Goal: Task Accomplishment & Management: Manage account settings

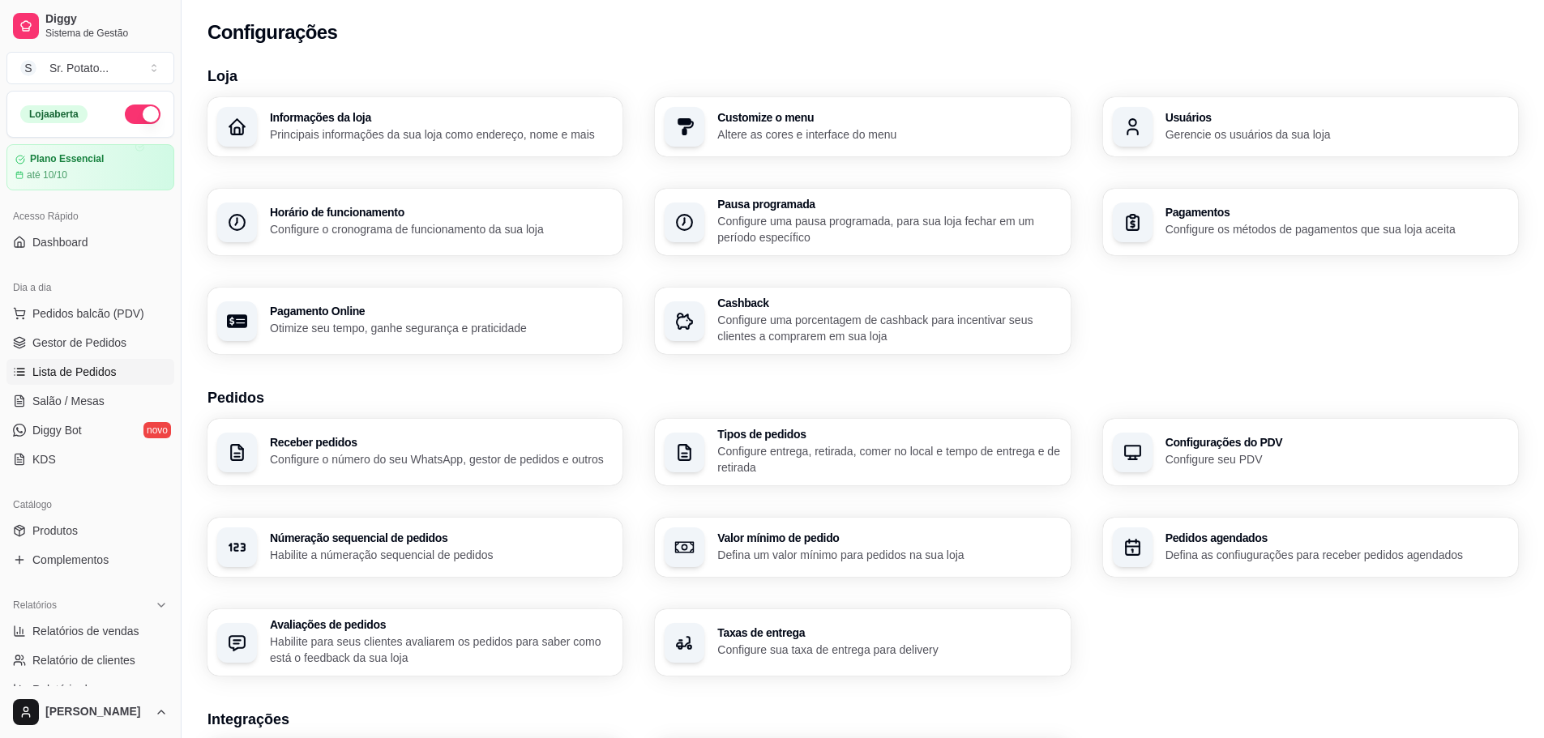
click at [94, 374] on span "Lista de Pedidos" at bounding box center [74, 372] width 84 height 16
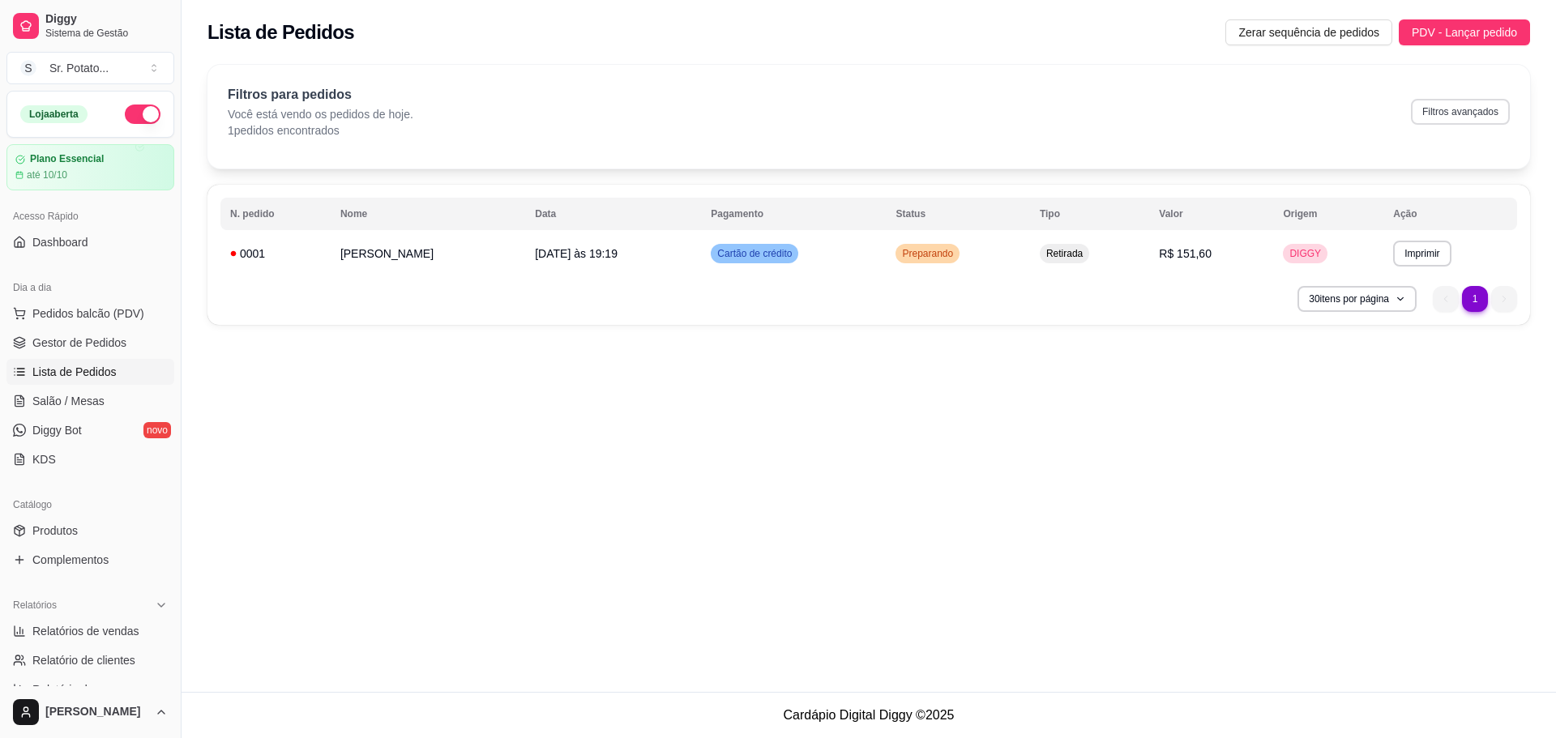
click at [1451, 109] on button "Filtros avançados" at bounding box center [1460, 112] width 99 height 26
select select "0"
click at [625, 254] on td "[DATE] 19:19" at bounding box center [613, 253] width 176 height 39
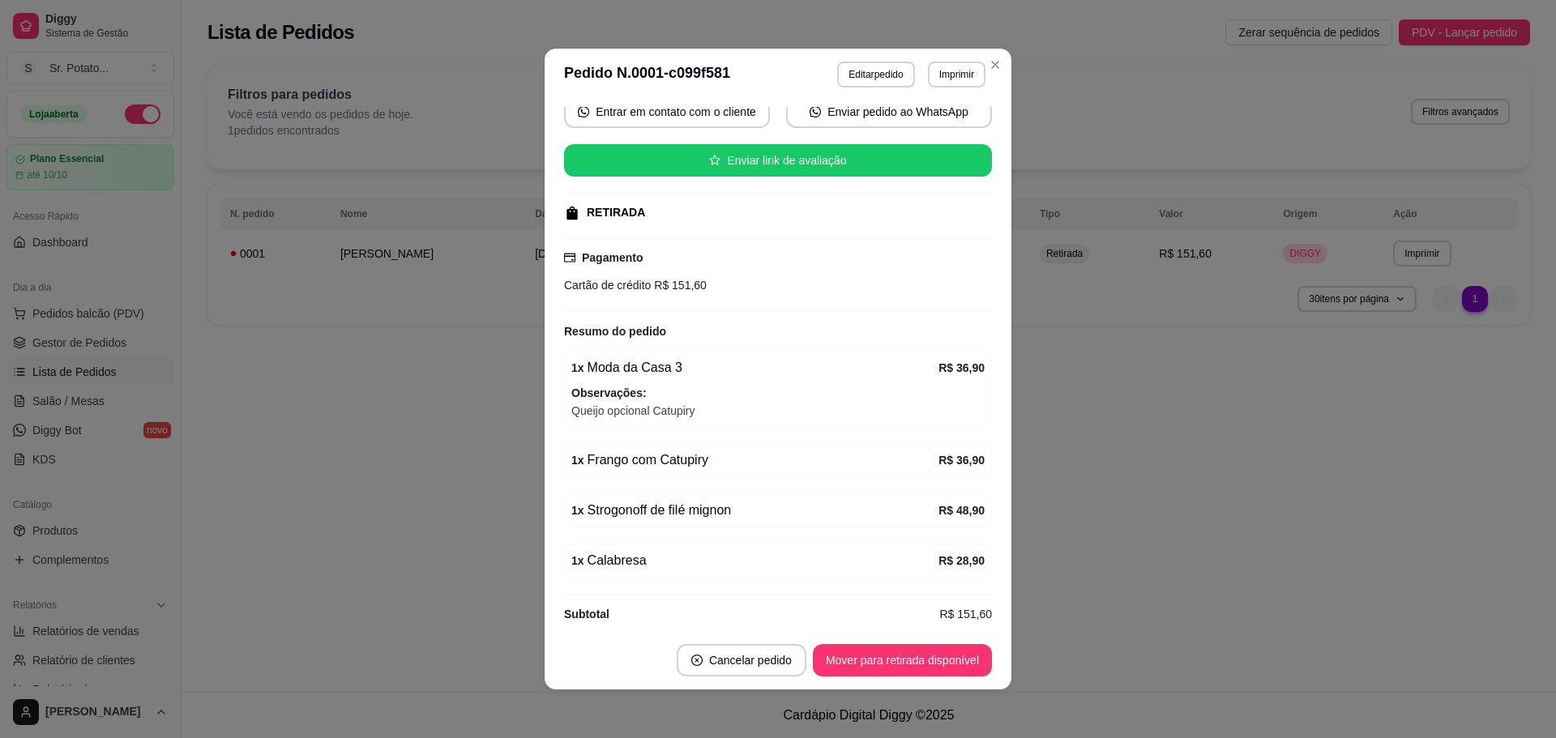
scroll to position [178, 0]
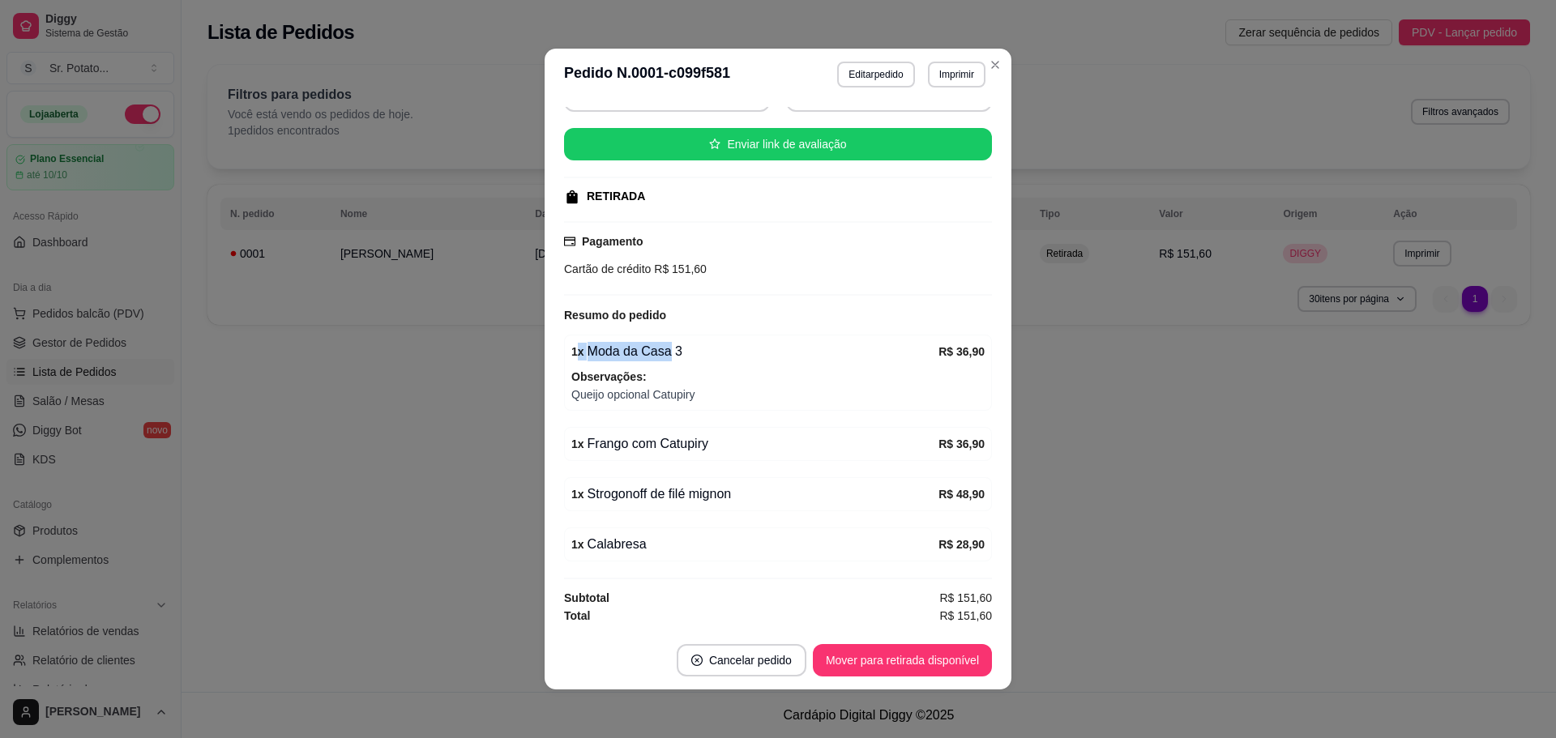
drag, startPoint x: 571, startPoint y: 351, endPoint x: 659, endPoint y: 351, distance: 88.3
click at [659, 351] on div "1 x Moda da Casa 3" at bounding box center [754, 351] width 367 height 19
drag, startPoint x: 603, startPoint y: 448, endPoint x: 727, endPoint y: 447, distance: 124.0
click at [727, 447] on div "1 x Frango com Catupiry" at bounding box center [754, 443] width 367 height 19
drag, startPoint x: 595, startPoint y: 497, endPoint x: 707, endPoint y: 504, distance: 112.9
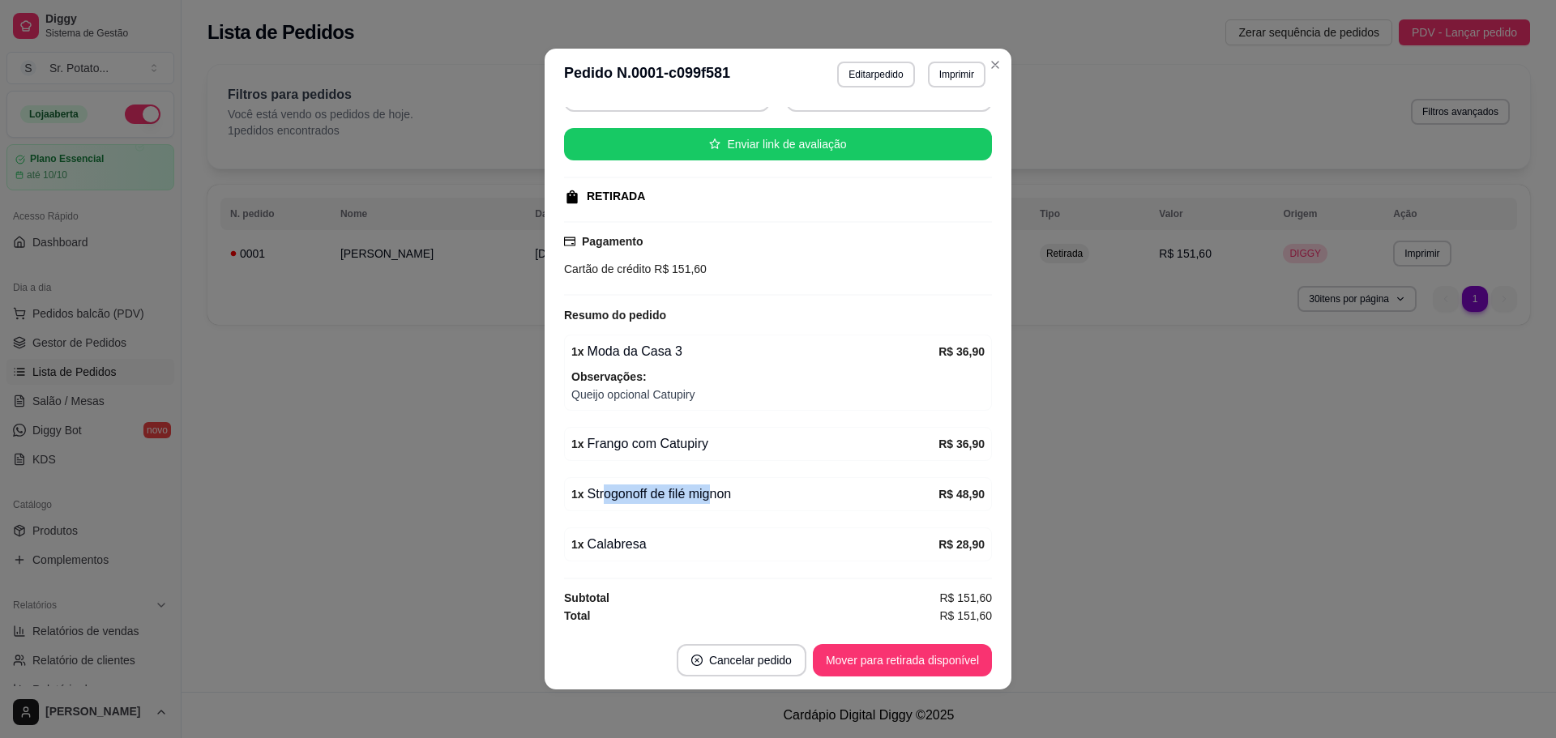
click at [707, 504] on div "1 x Strogonoff de filé mignon R$ 48,90" at bounding box center [778, 494] width 428 height 34
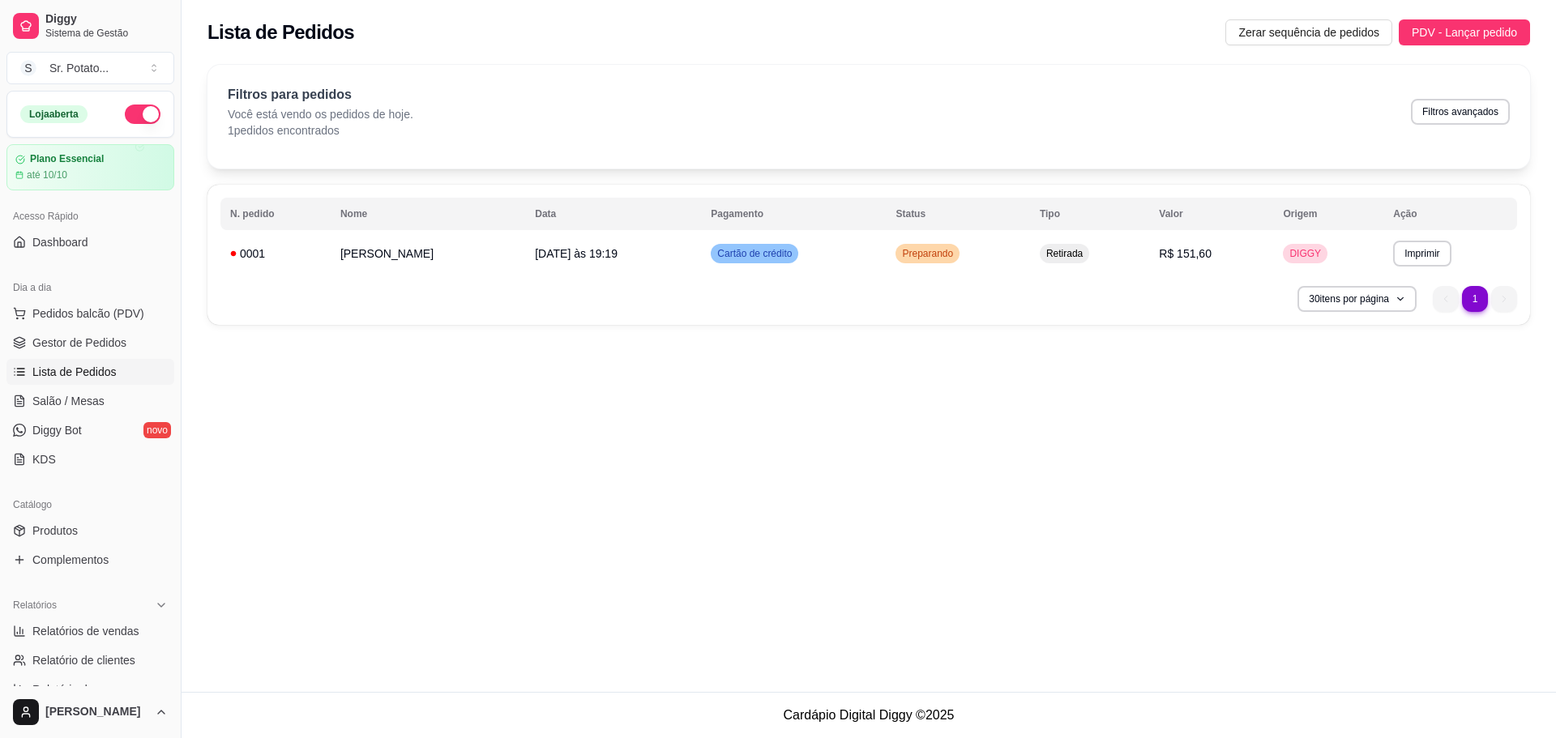
click at [979, 459] on div "**********" at bounding box center [869, 346] width 1374 height 692
click at [1306, 254] on span "DIGGY" at bounding box center [1305, 253] width 38 height 13
click at [1196, 395] on div "**********" at bounding box center [869, 346] width 1374 height 692
click at [862, 248] on td "Cartão de crédito" at bounding box center [793, 253] width 185 height 39
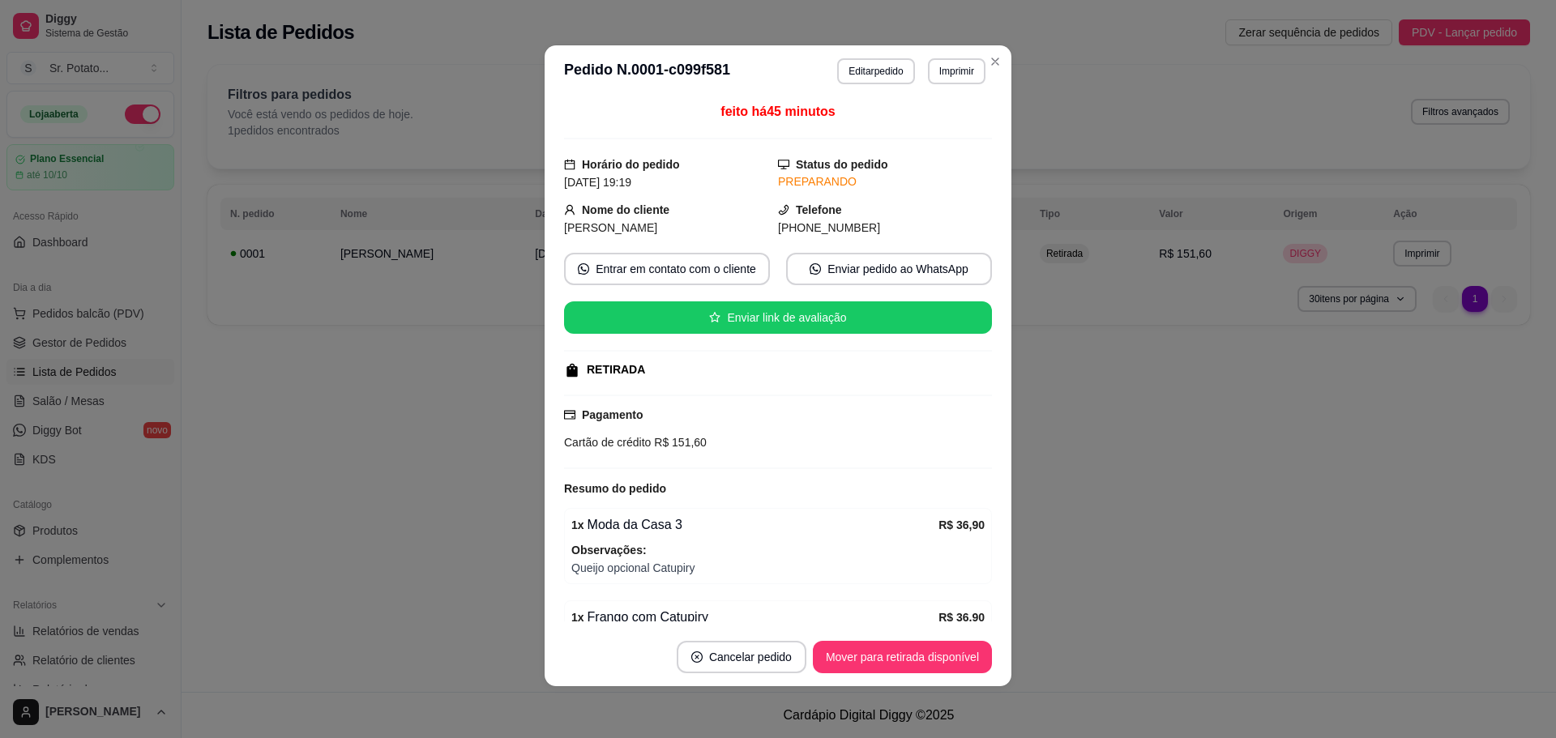
scroll to position [0, 0]
